Goal: Information Seeking & Learning: Learn about a topic

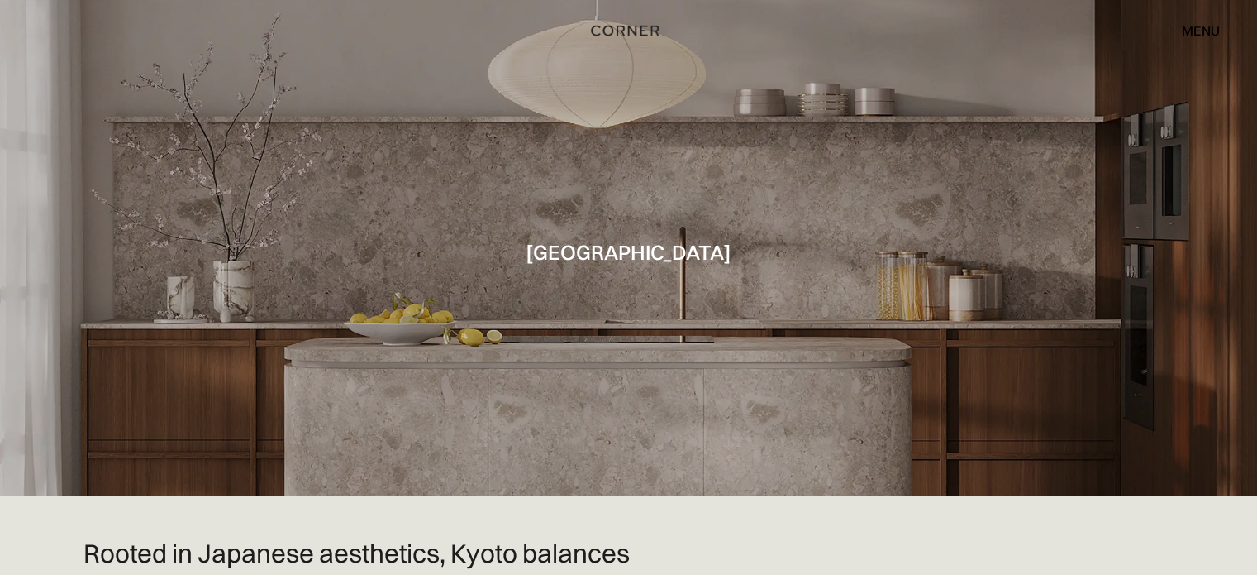
scroll to position [331, 0]
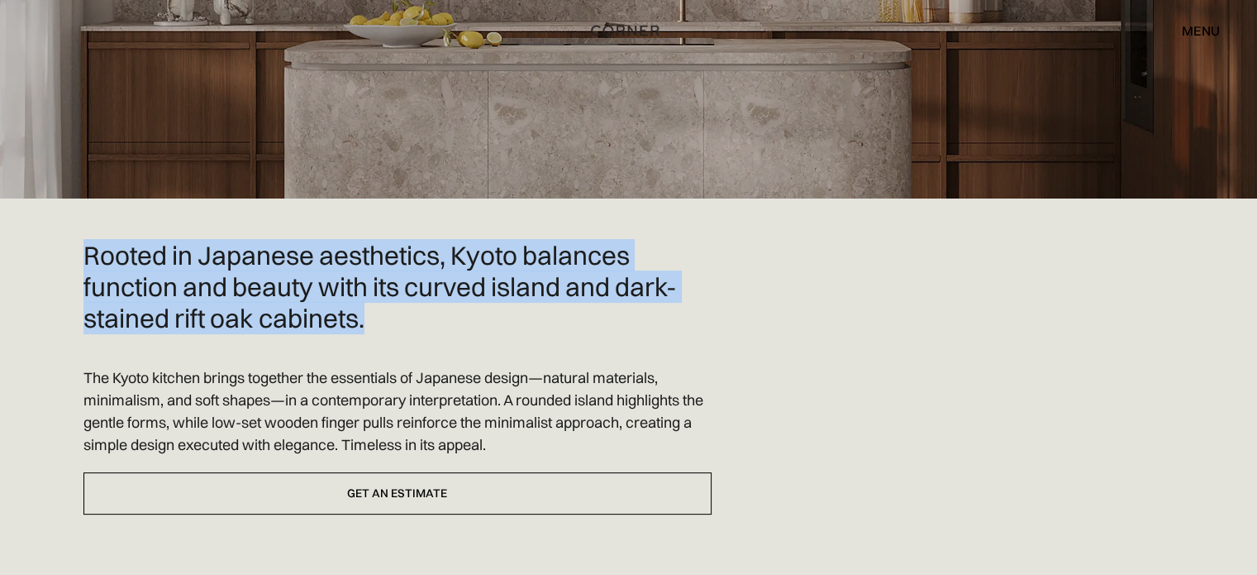
drag, startPoint x: 62, startPoint y: 212, endPoint x: 389, endPoint y: 301, distance: 338.5
copy h2 "Rooted in Japanese aesthetics, Kyoto balances function and beauty with its curv…"
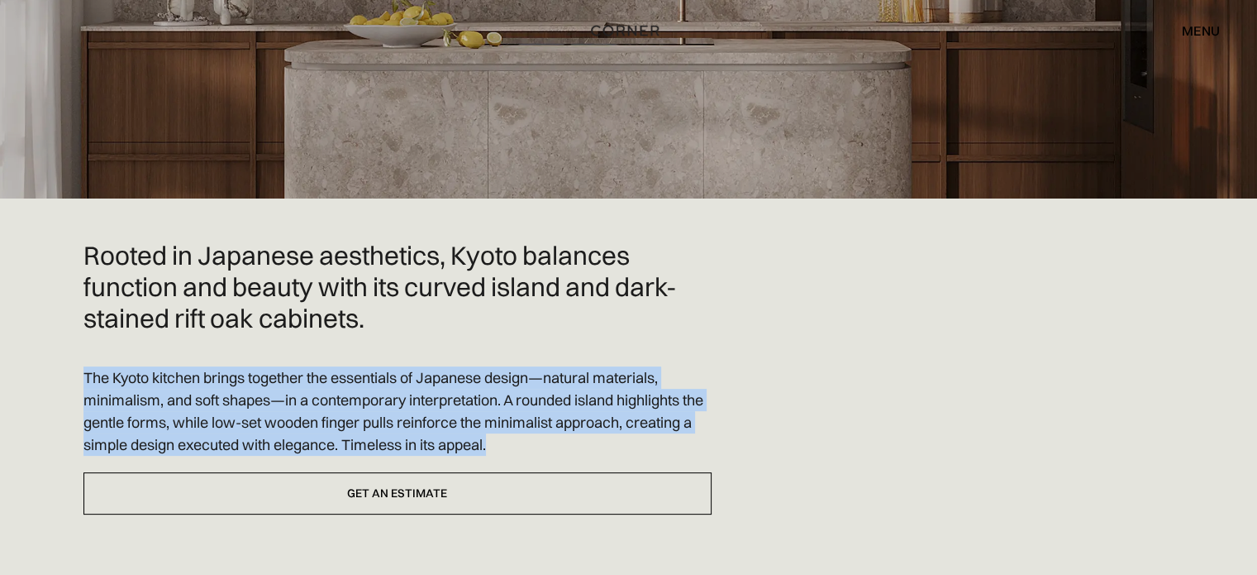
drag, startPoint x: 73, startPoint y: 330, endPoint x: 551, endPoint y: 413, distance: 485.9
copy div "The Kyoto kitchen brings together the essentials of Japanese design—natural mat…"
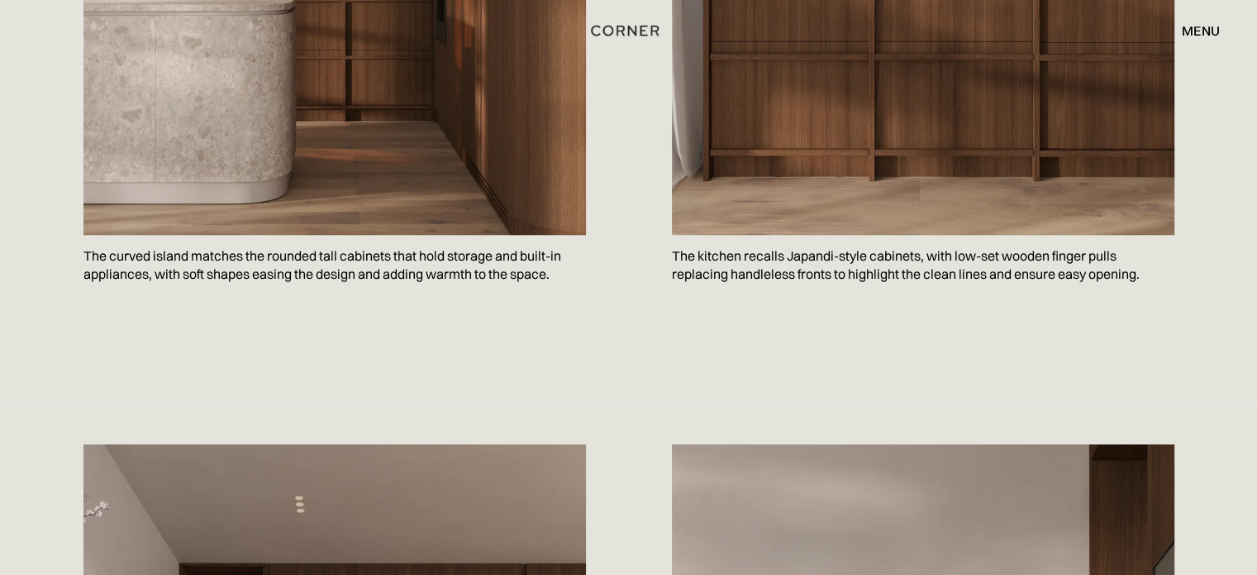
scroll to position [1433, 0]
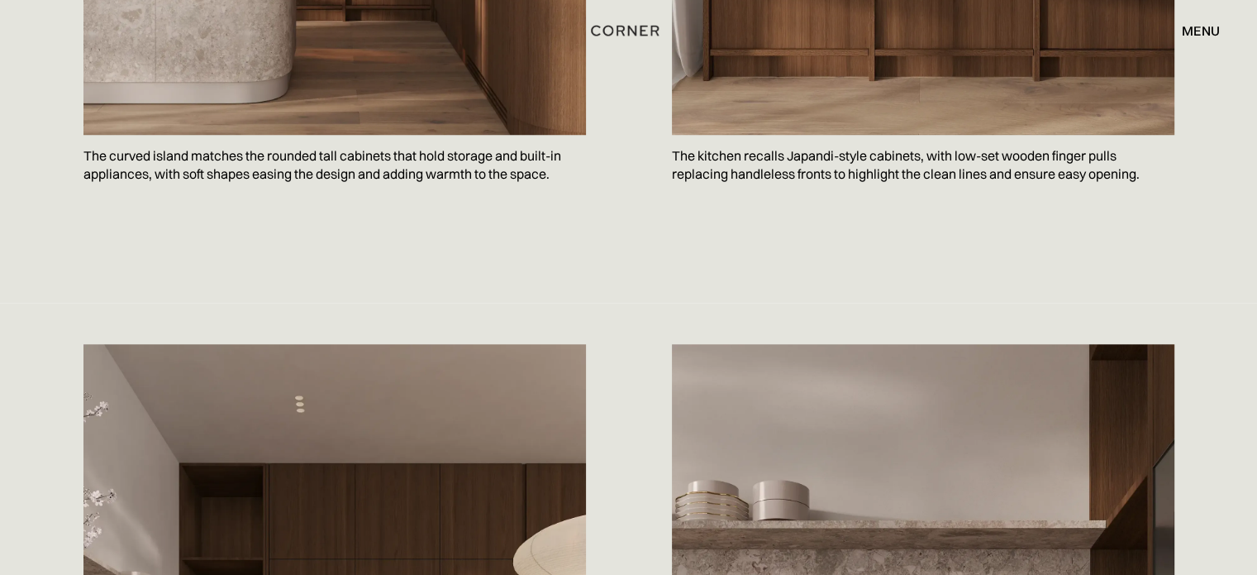
click at [437, 135] on p "The curved island matches the rounded tall cabinets that hold storage and built…" at bounding box center [335, 165] width 503 height 60
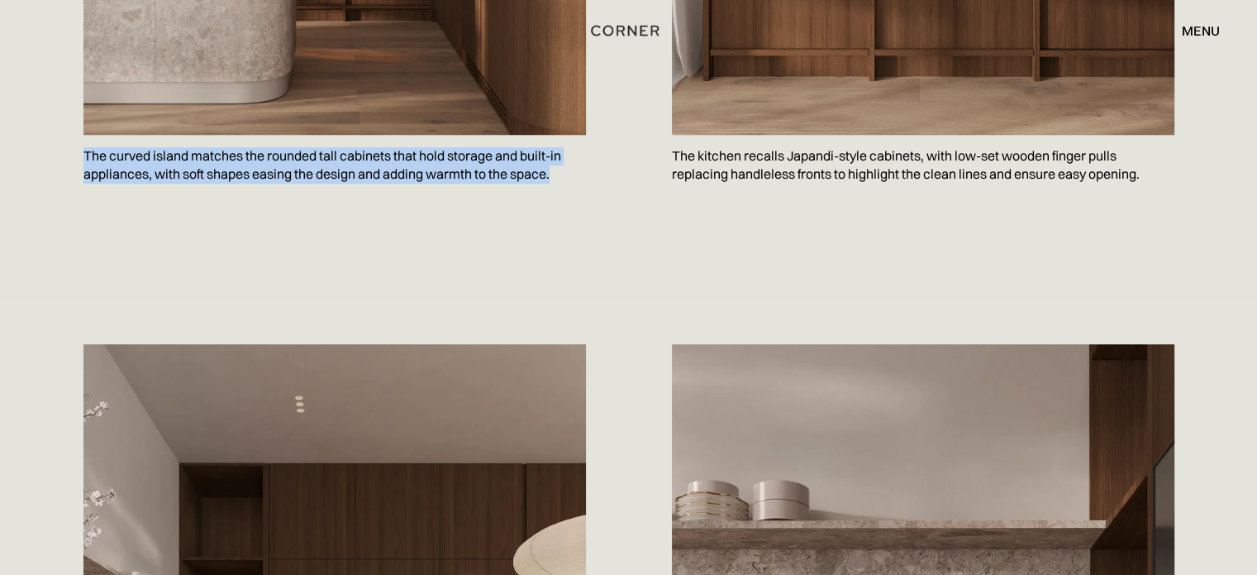
click at [437, 135] on p "The curved island matches the rounded tall cabinets that hold storage and built…" at bounding box center [335, 165] width 503 height 60
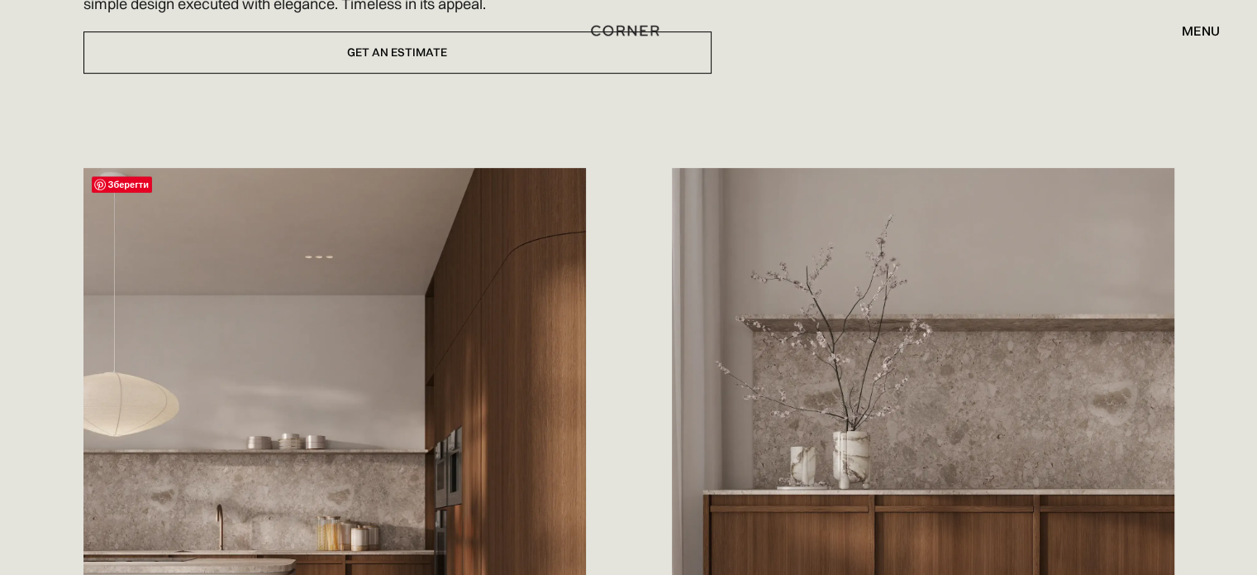
scroll to position [1212, 0]
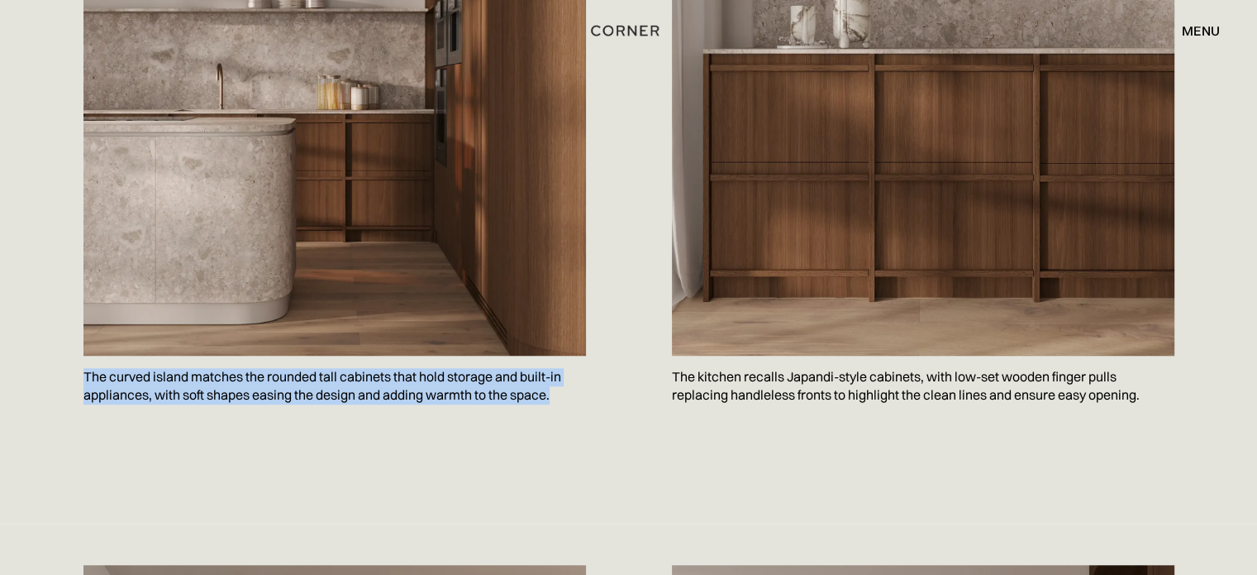
copy p "The curved island matches the rounded tall cabinets that hold storage and built…"
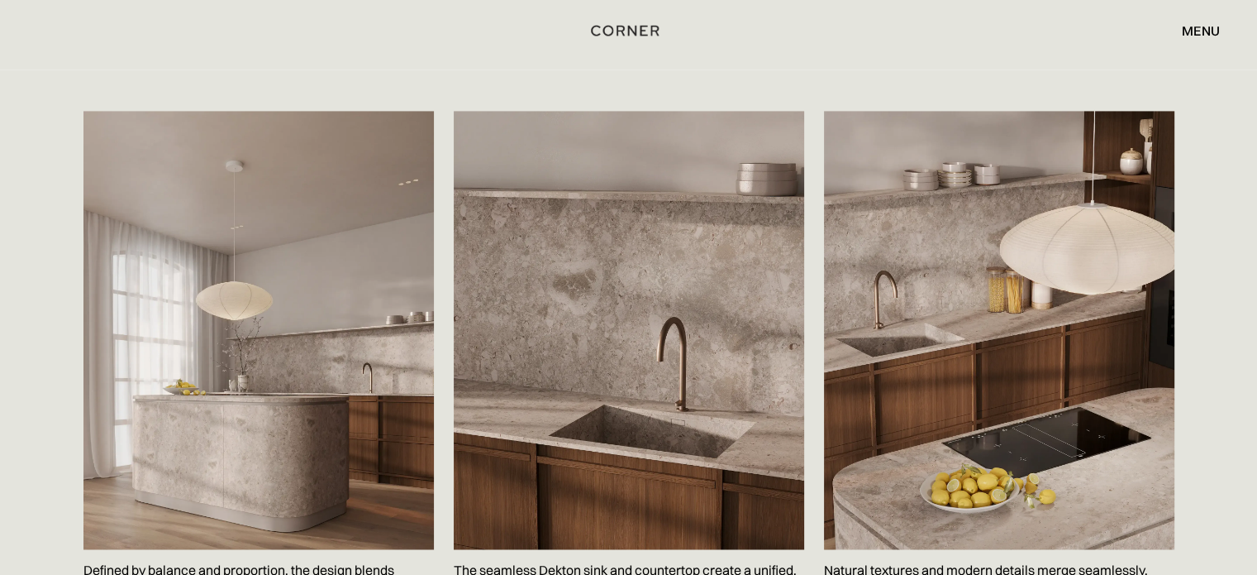
scroll to position [2668, 0]
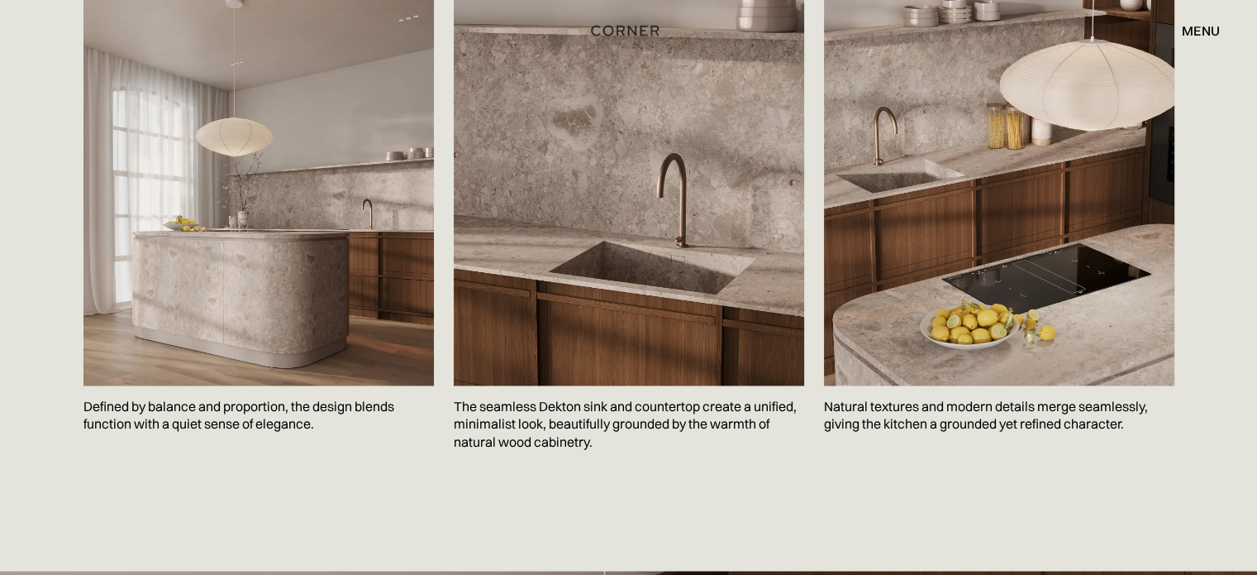
click at [222, 385] on p "Defined by balance and proportion, the design blends function with a quiet sens…" at bounding box center [259, 415] width 351 height 60
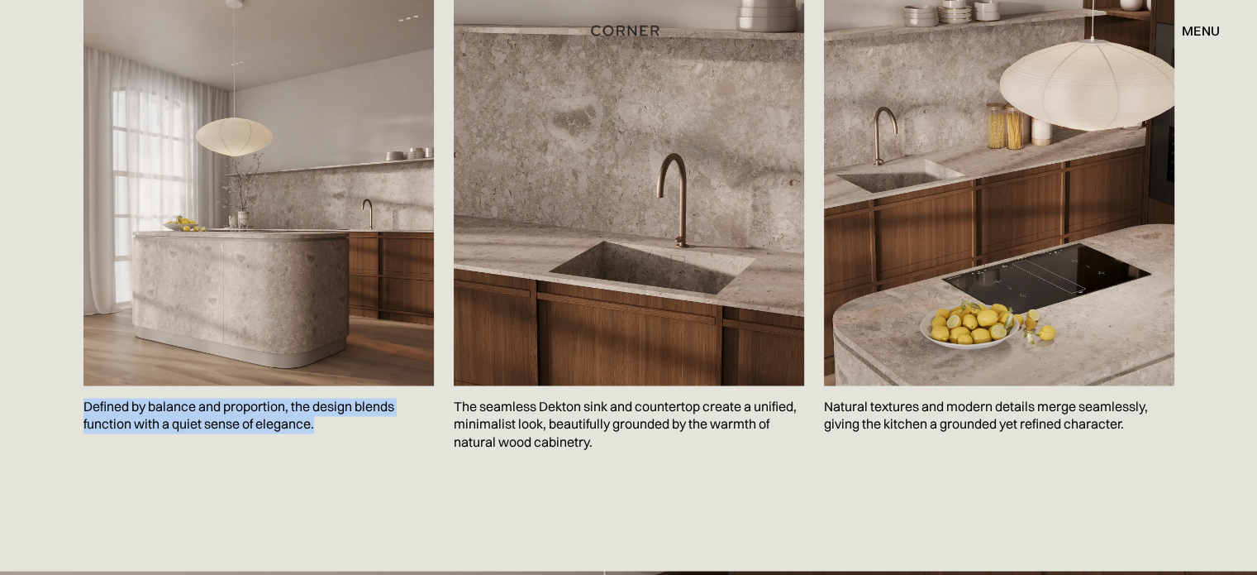
click at [222, 385] on p "Defined by balance and proportion, the design blends function with a quiet sens…" at bounding box center [259, 415] width 351 height 60
copy p "Defined by balance and proportion, the design blends function with a quiet sens…"
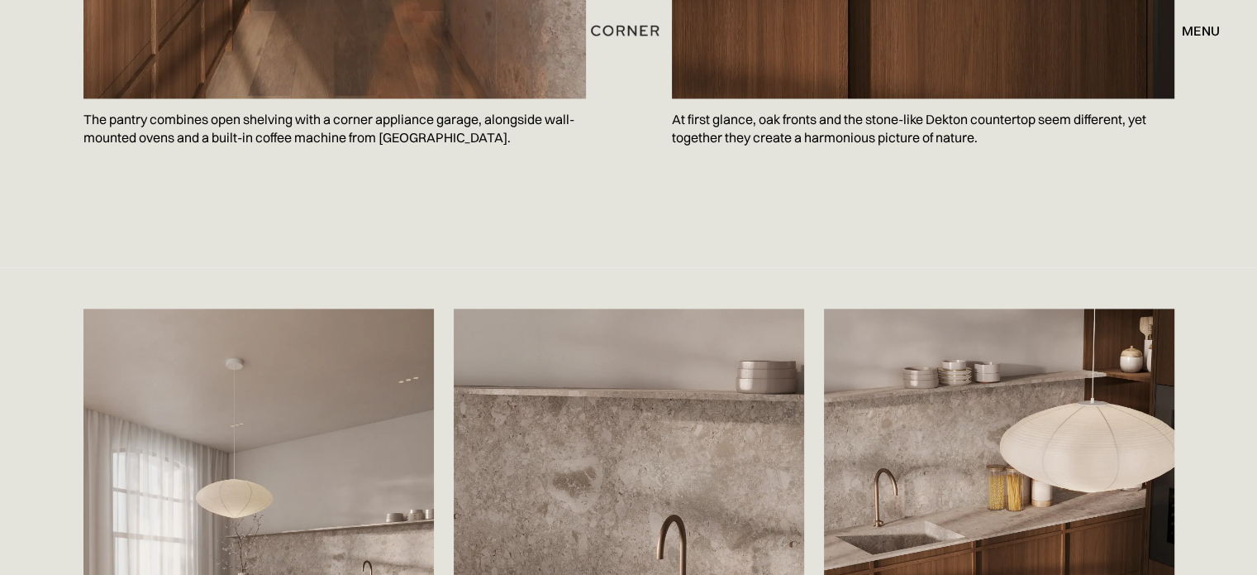
scroll to position [2227, 0]
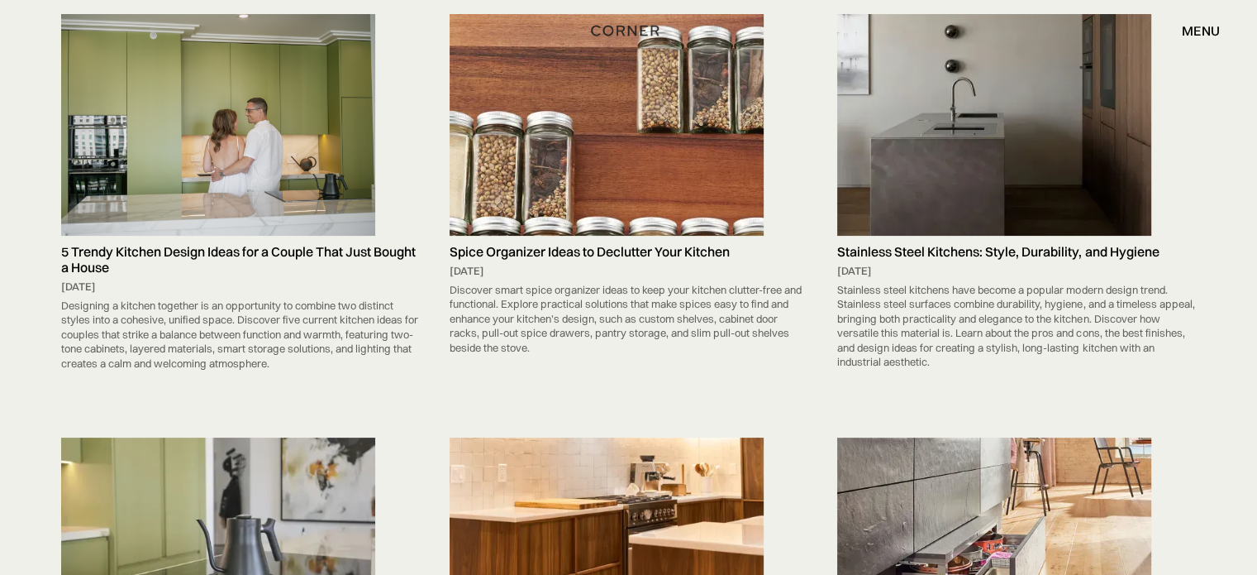
scroll to position [220, 0]
click at [610, 102] on img at bounding box center [607, 126] width 314 height 222
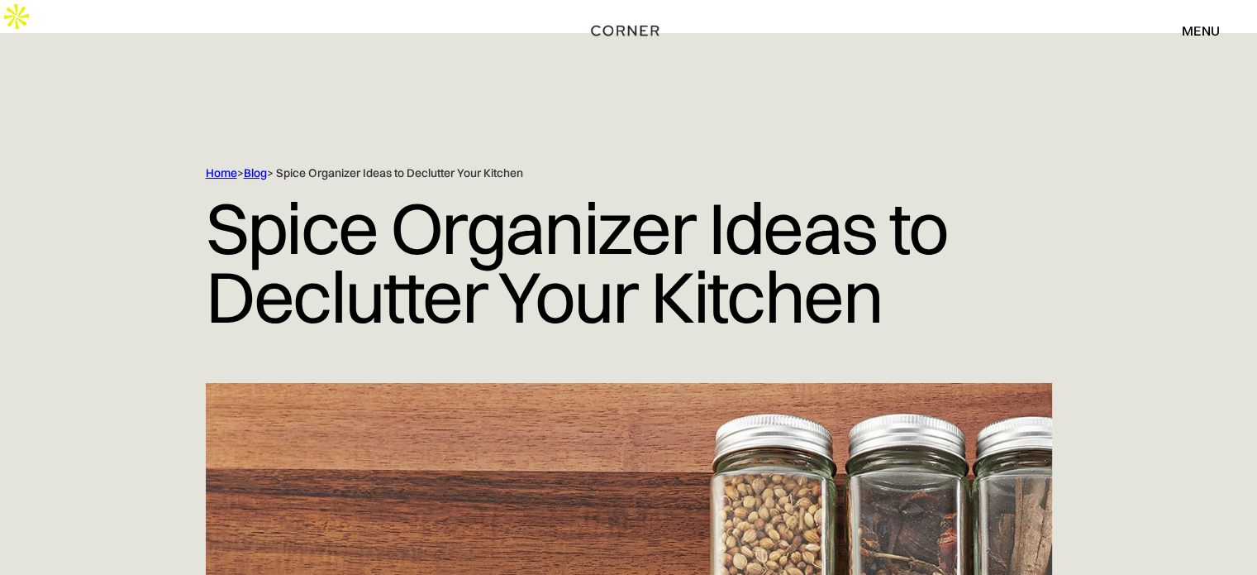
click at [1028, 118] on div at bounding box center [628, 99] width 1257 height 132
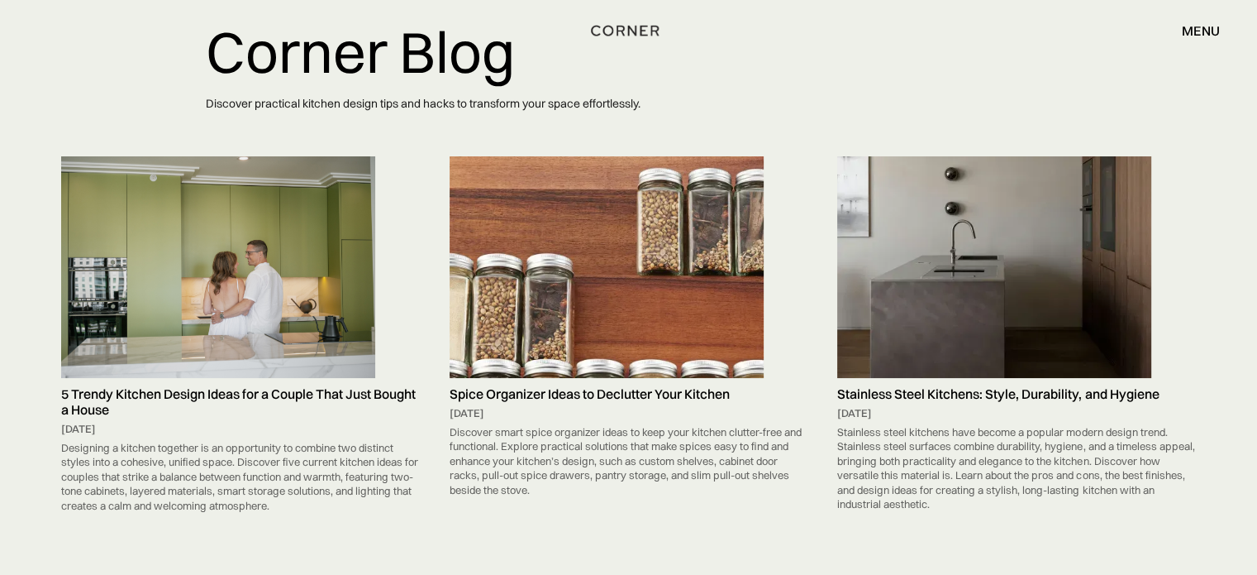
scroll to position [110, 0]
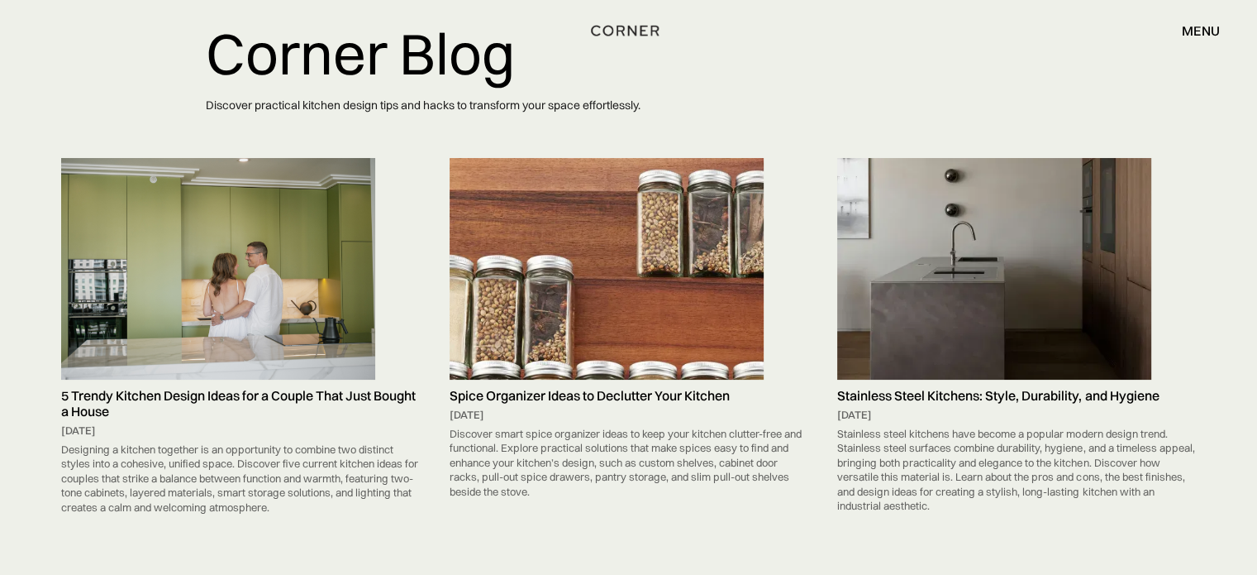
click at [1199, 204] on link "Stainless Steel Kitchens: Style, Durability, and Hygiene September 24, 2025 Sta…" at bounding box center [1016, 338] width 375 height 360
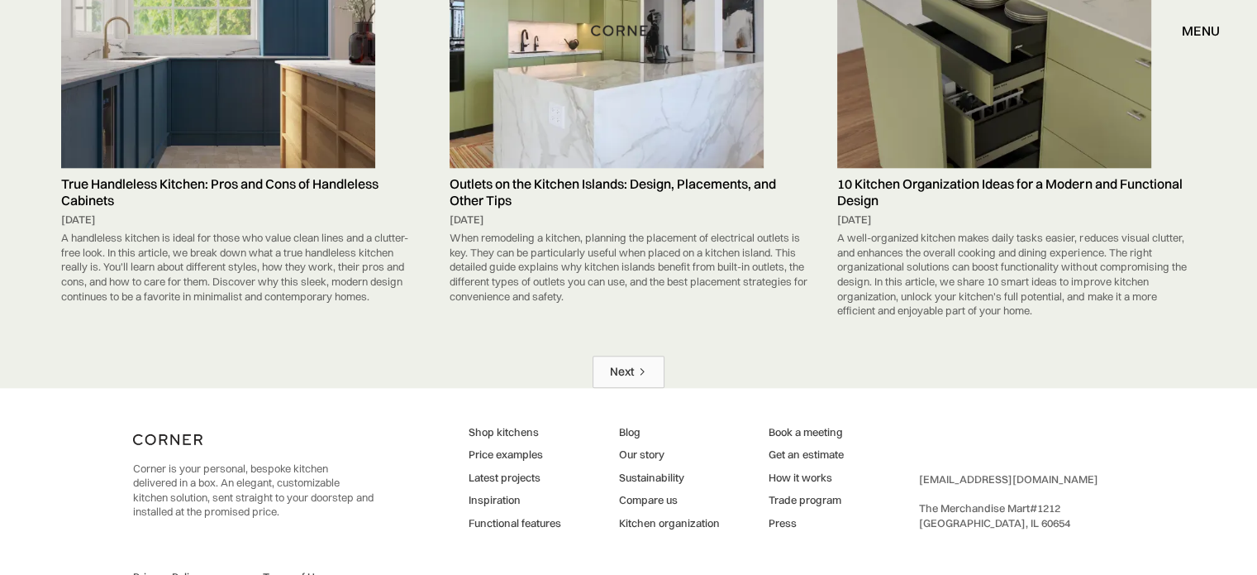
scroll to position [8194, 0]
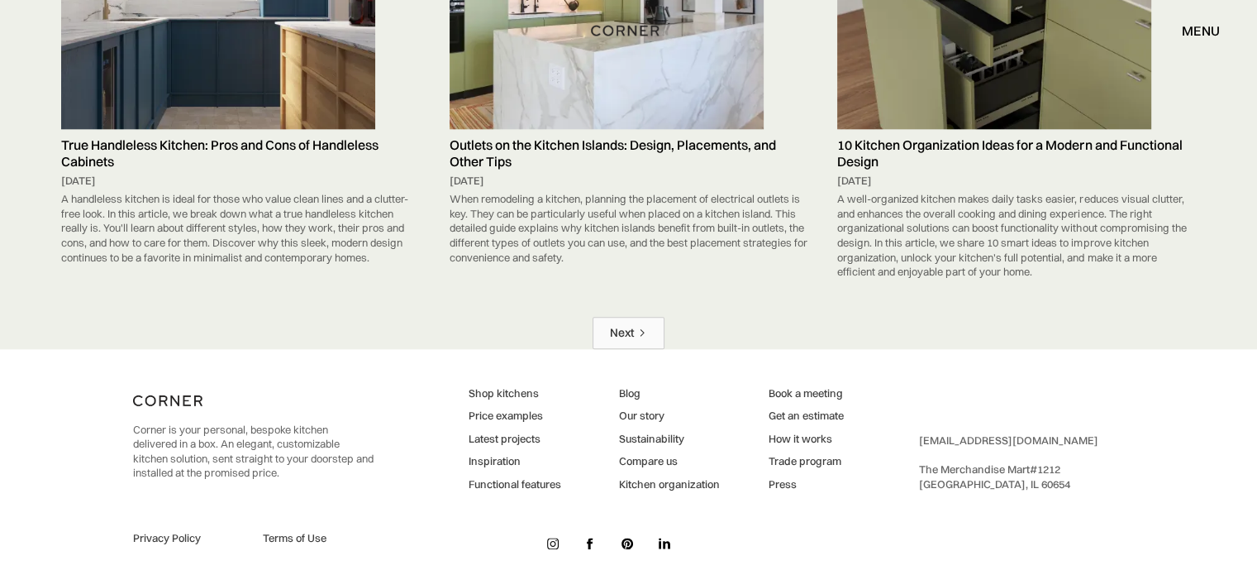
click at [632, 325] on div "Next" at bounding box center [622, 333] width 24 height 16
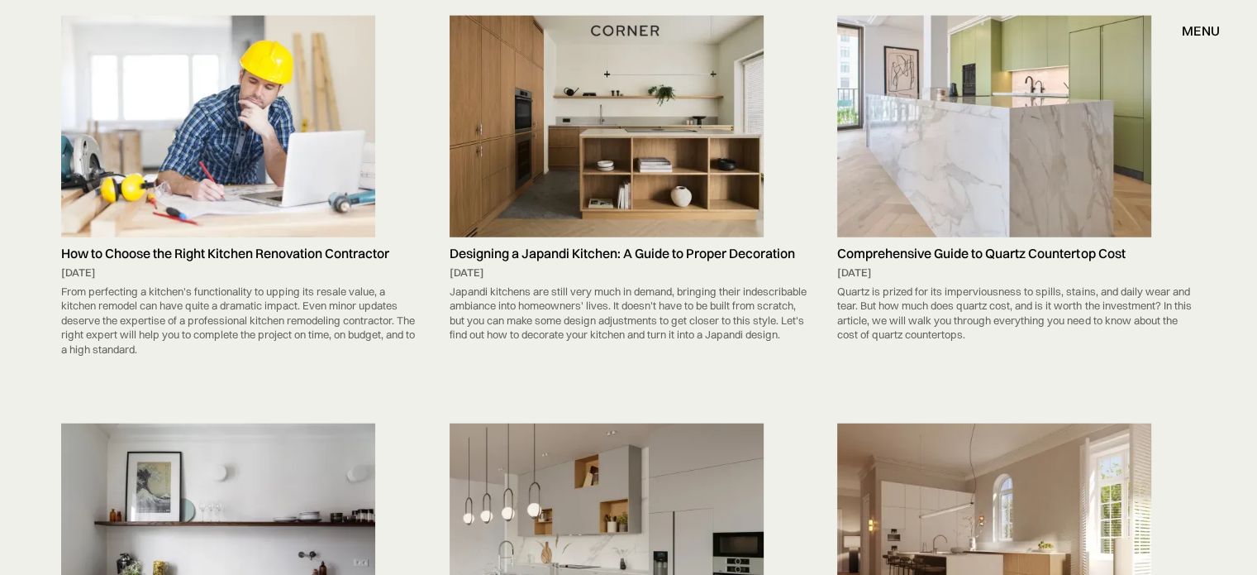
scroll to position [4519, 0]
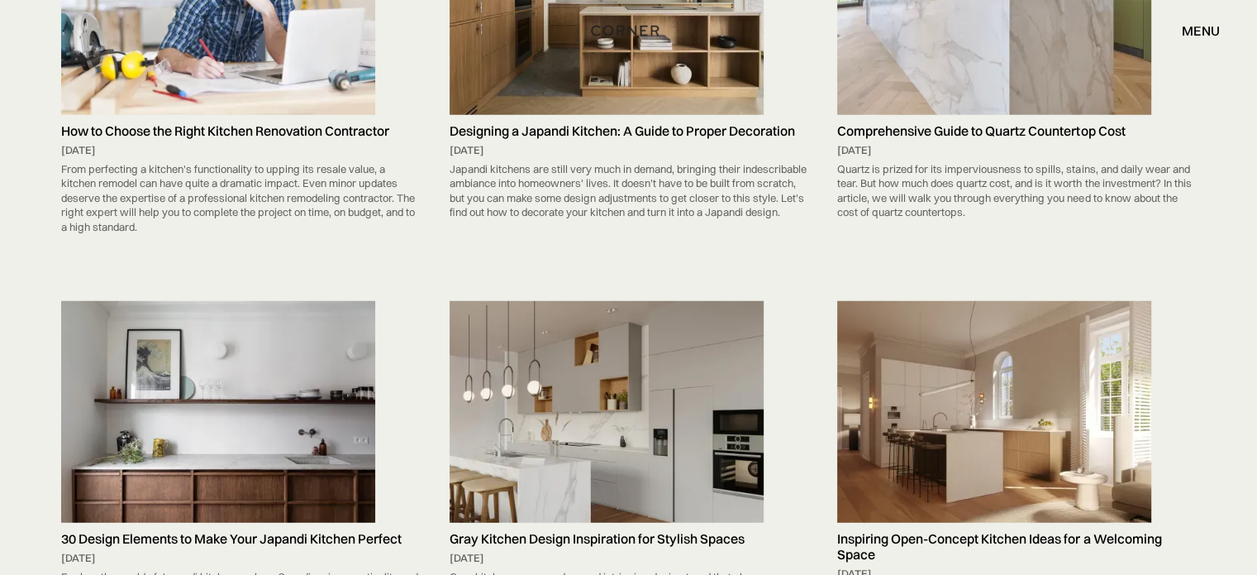
drag, startPoint x: 203, startPoint y: 50, endPoint x: 10, endPoint y: 103, distance: 200.6
